Goal: Find specific page/section: Find specific page/section

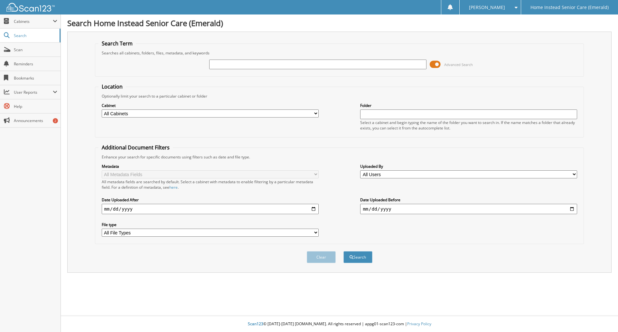
click at [257, 64] on input "text" at bounding box center [317, 65] width 217 height 10
click at [258, 63] on input "[PERSON_NAME]" at bounding box center [317, 65] width 217 height 10
type input "[PERSON_NAME]"
click at [358, 261] on button "Search" at bounding box center [357, 257] width 29 height 12
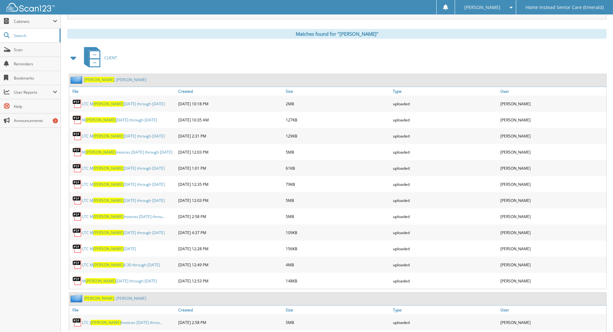
scroll to position [290, 0]
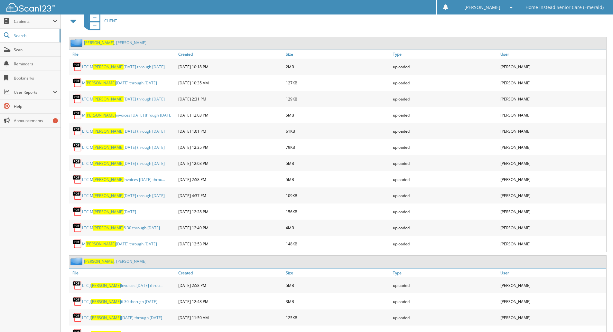
click at [612, 285] on div "Search Home Instead Senior Care (Emerald) Search Term Searches all cabinets, fo…" at bounding box center [337, 124] width 552 height 828
click at [97, 260] on link "[PERSON_NAME]" at bounding box center [115, 260] width 62 height 5
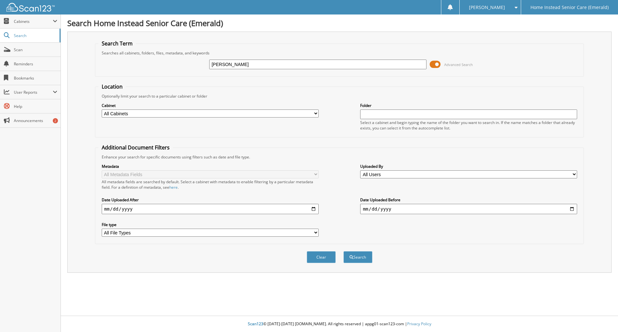
type input "wang"
click at [343, 251] on button "Search" at bounding box center [357, 257] width 29 height 12
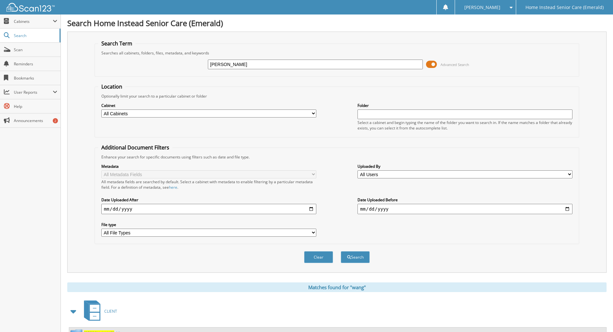
scroll to position [290, 0]
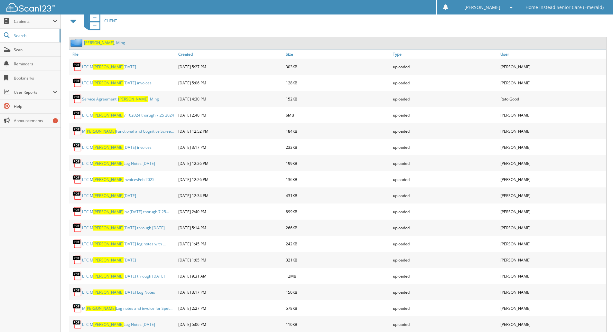
click at [94, 42] on span "Wang" at bounding box center [99, 42] width 30 height 5
